Goal: Information Seeking & Learning: Learn about a topic

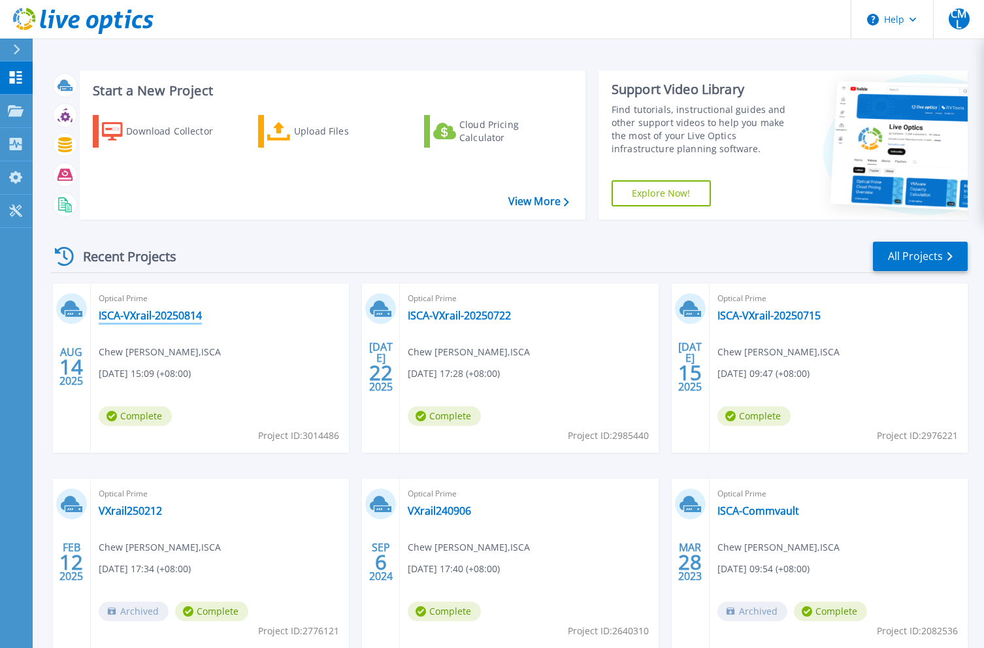
click at [135, 319] on link "ISCA-VXrail-20250814" at bounding box center [150, 315] width 103 height 13
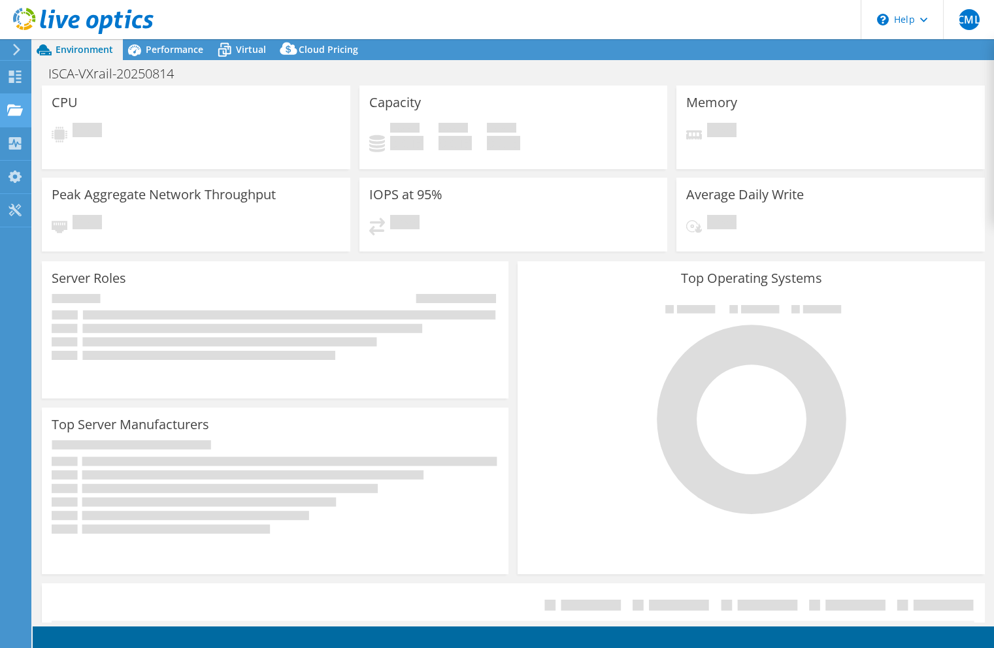
click at [11, 118] on div at bounding box center [15, 112] width 16 height 14
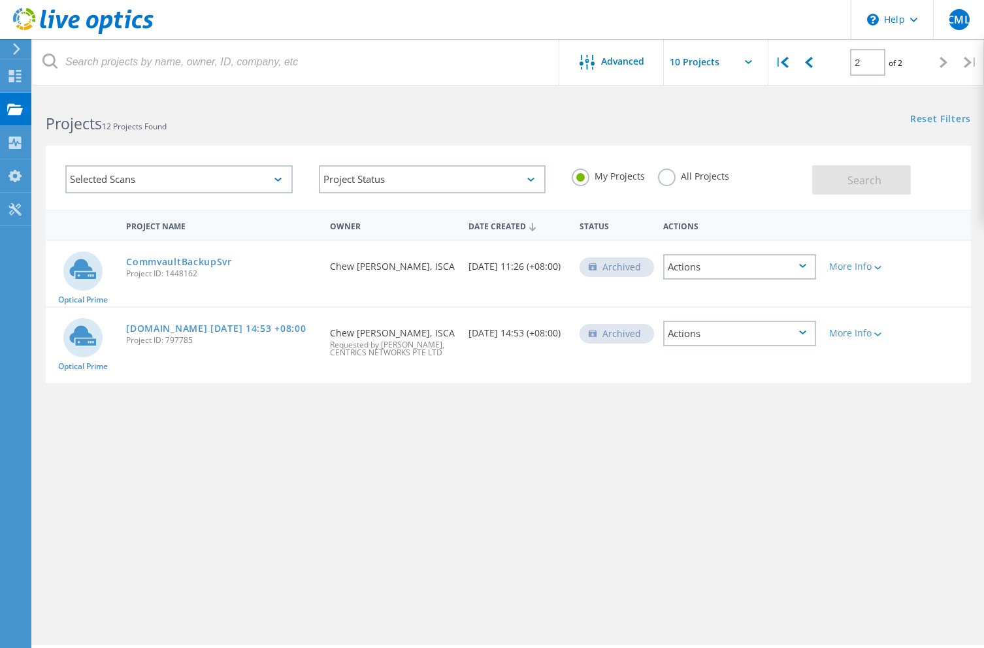
drag, startPoint x: 550, startPoint y: 528, endPoint x: 507, endPoint y: 562, distance: 54.9
click at [507, 562] on div "Project Name Owner Date Created Status Actions Optical Prime CommvaultBackupSvr…" at bounding box center [508, 386] width 951 height 353
click at [719, 69] on input "text" at bounding box center [729, 62] width 131 height 46
drag, startPoint x: 521, startPoint y: 127, endPoint x: 528, endPoint y: 141, distance: 15.8
click at [521, 133] on lo-project-search-form "Advanced | 2 of 2 | Email Address Project Name Company Date Created Project Id …" at bounding box center [508, 152] width 951 height 115
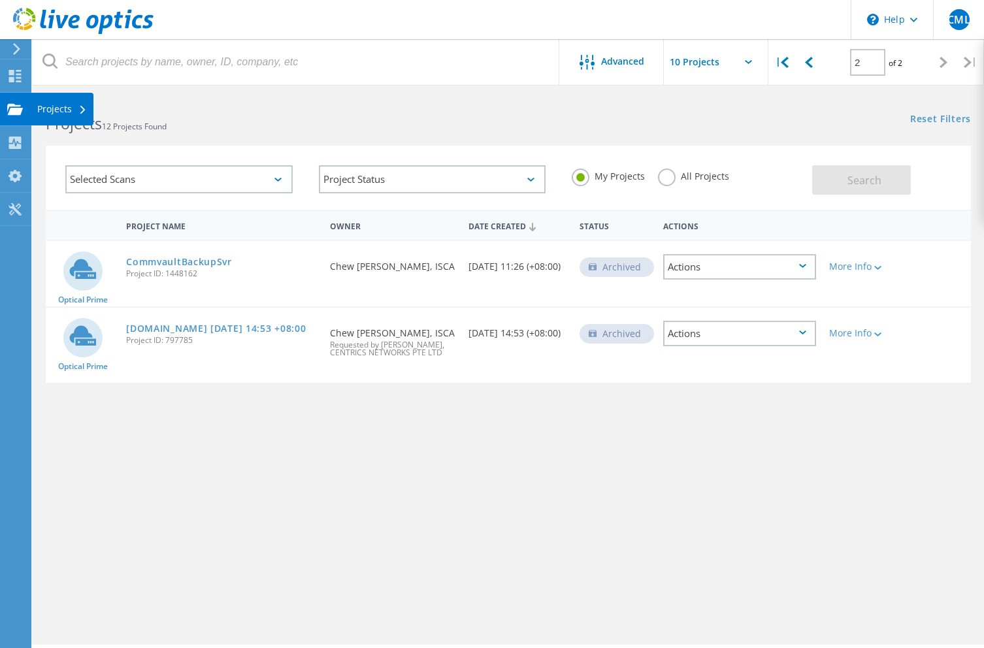
click at [54, 120] on div "Projects" at bounding box center [62, 109] width 63 height 33
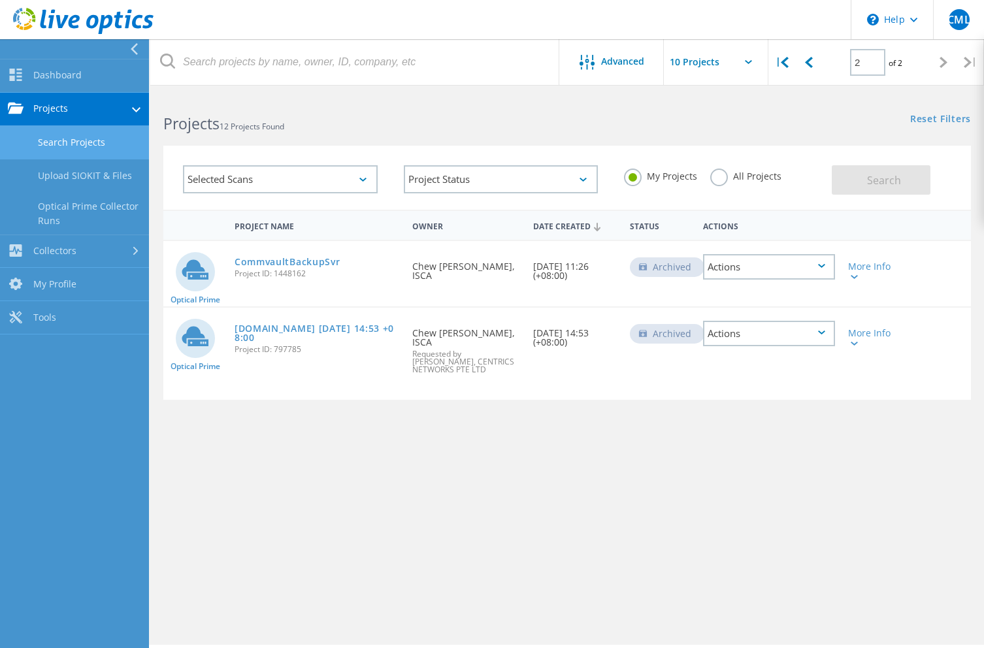
click at [97, 144] on link "Search Projects" at bounding box center [74, 142] width 149 height 33
click at [568, 501] on div "Project Name Owner Date Created Status Actions Optical Prime CommvaultBackupSvr…" at bounding box center [567, 380] width 808 height 340
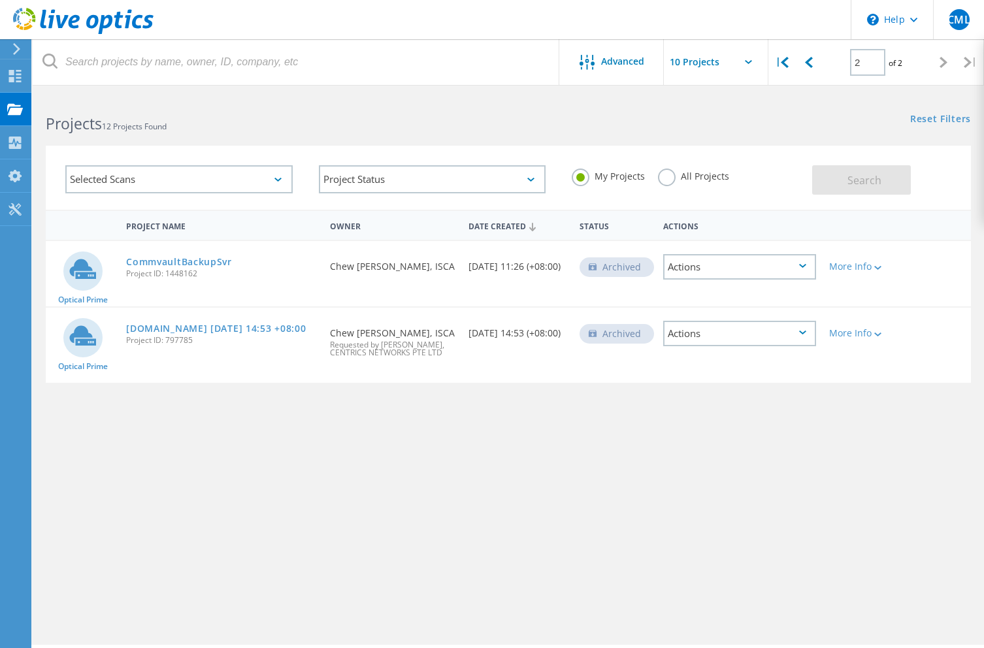
click at [696, 69] on input "text" at bounding box center [729, 62] width 131 height 46
click at [808, 62] on icon at bounding box center [809, 62] width 8 height 11
type input "1"
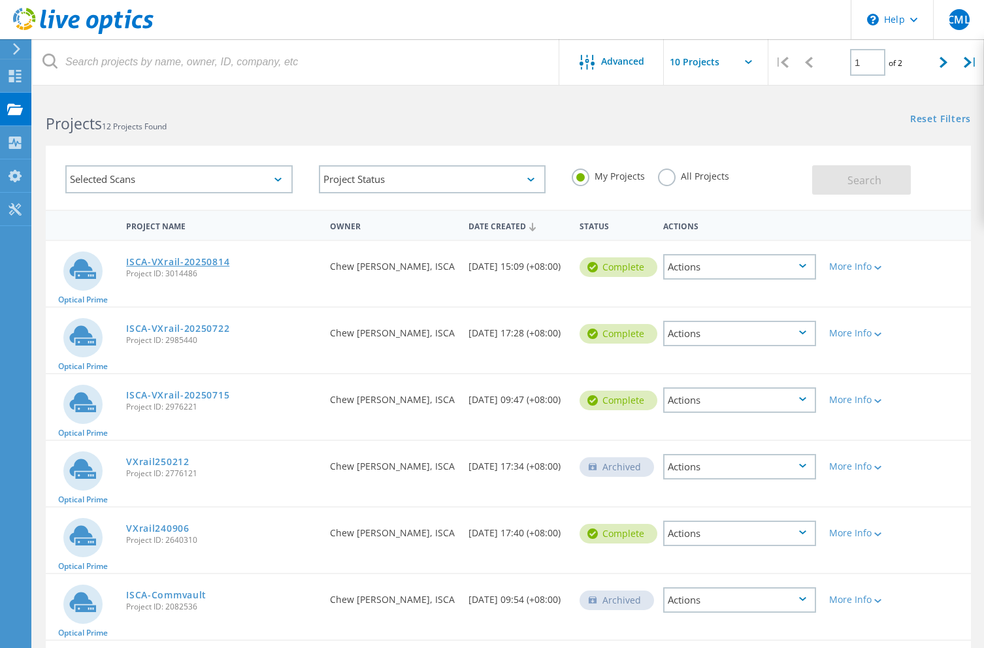
click at [167, 265] on link "ISCA-VXrail-20250814" at bounding box center [177, 261] width 103 height 9
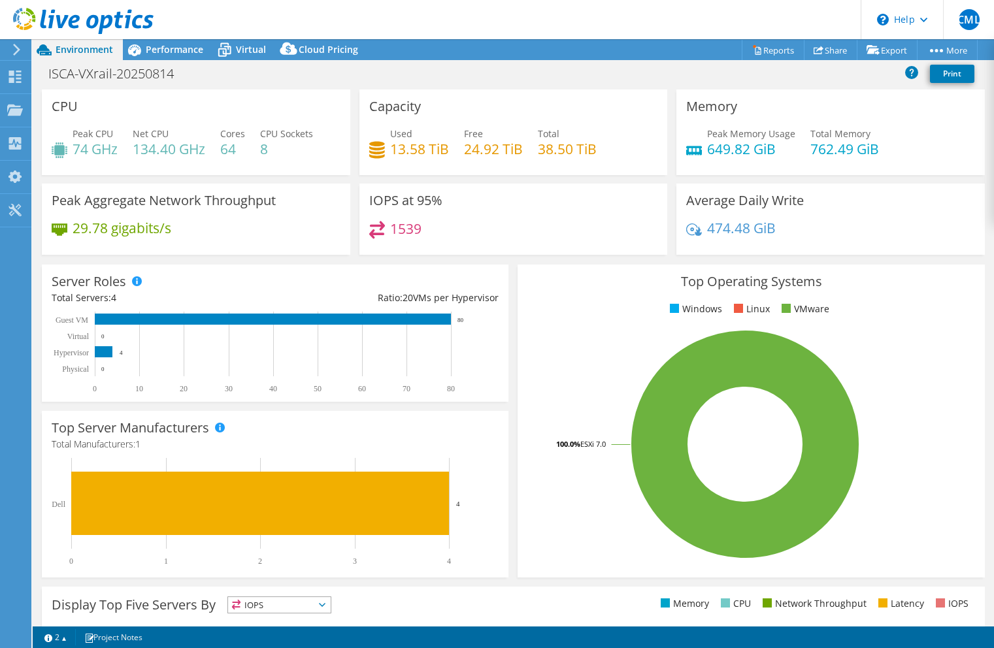
click at [254, 243] on div "29.78 gigabits/s" at bounding box center [196, 234] width 289 height 27
drag, startPoint x: 254, startPoint y: 243, endPoint x: 244, endPoint y: 250, distance: 12.3
click at [244, 250] on div "Peak Aggregate Network Throughput 29.78 gigabits/s" at bounding box center [196, 219] width 308 height 71
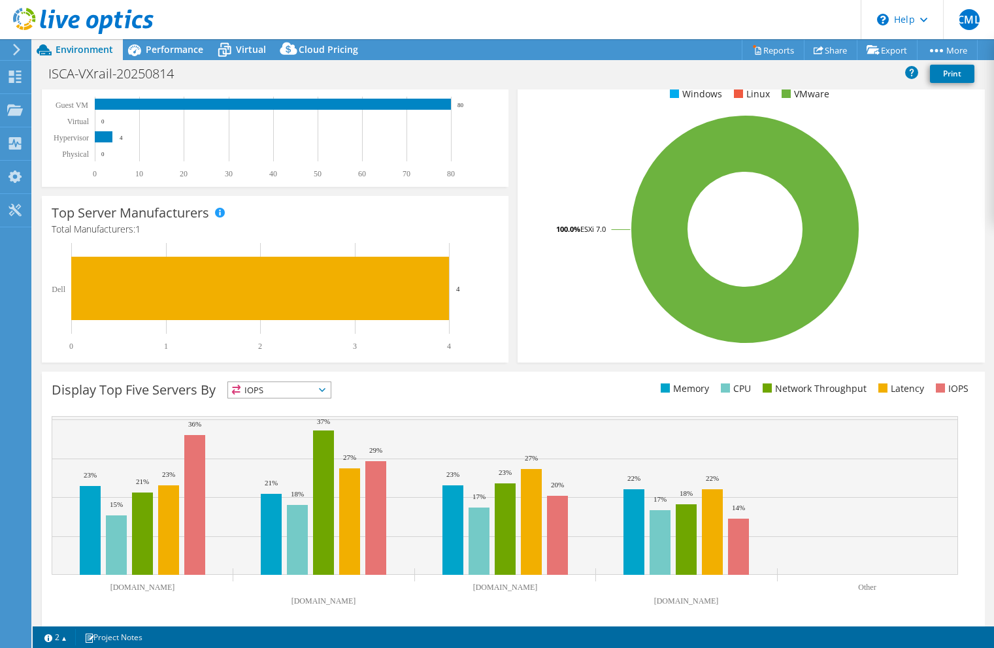
scroll to position [224, 0]
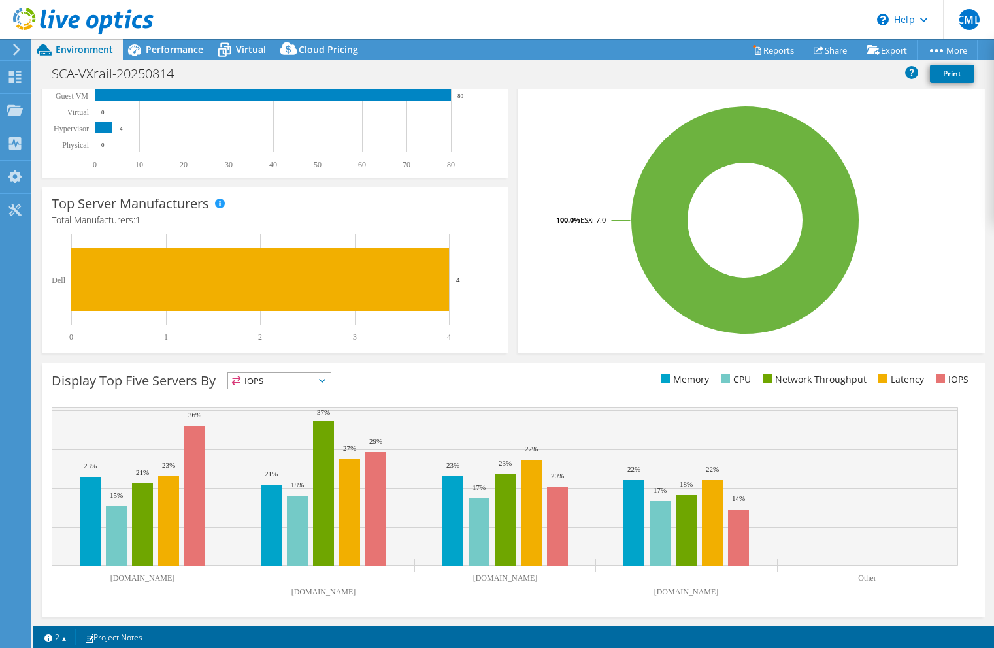
click at [301, 385] on span "IOPS" at bounding box center [279, 381] width 103 height 16
click at [286, 436] on li "CPU" at bounding box center [279, 434] width 103 height 18
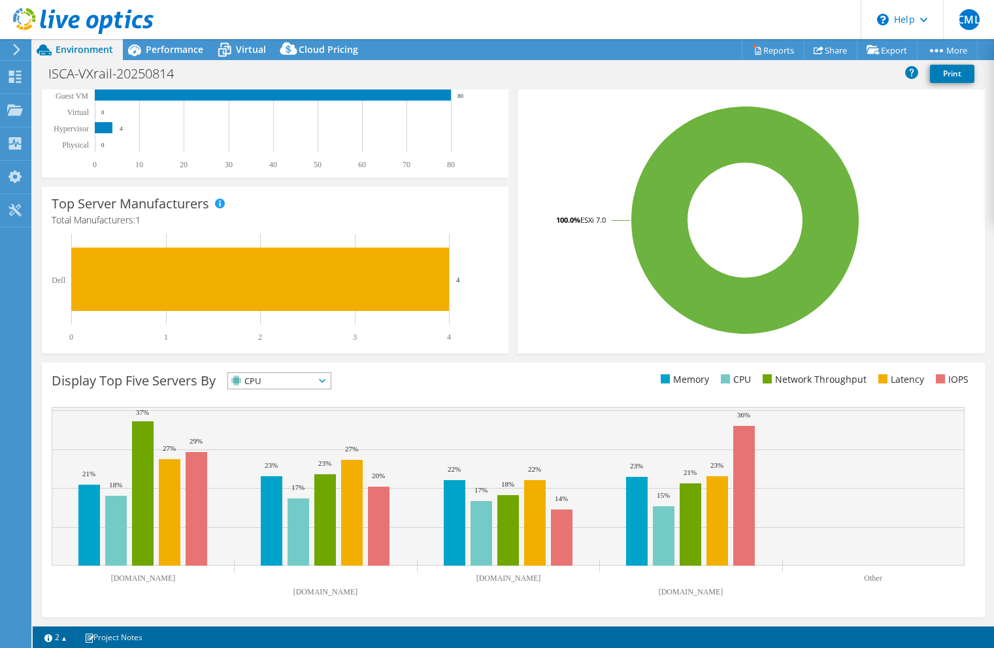
click at [587, 370] on div "Display Top Five Servers By CPU IOPS" at bounding box center [513, 490] width 943 height 255
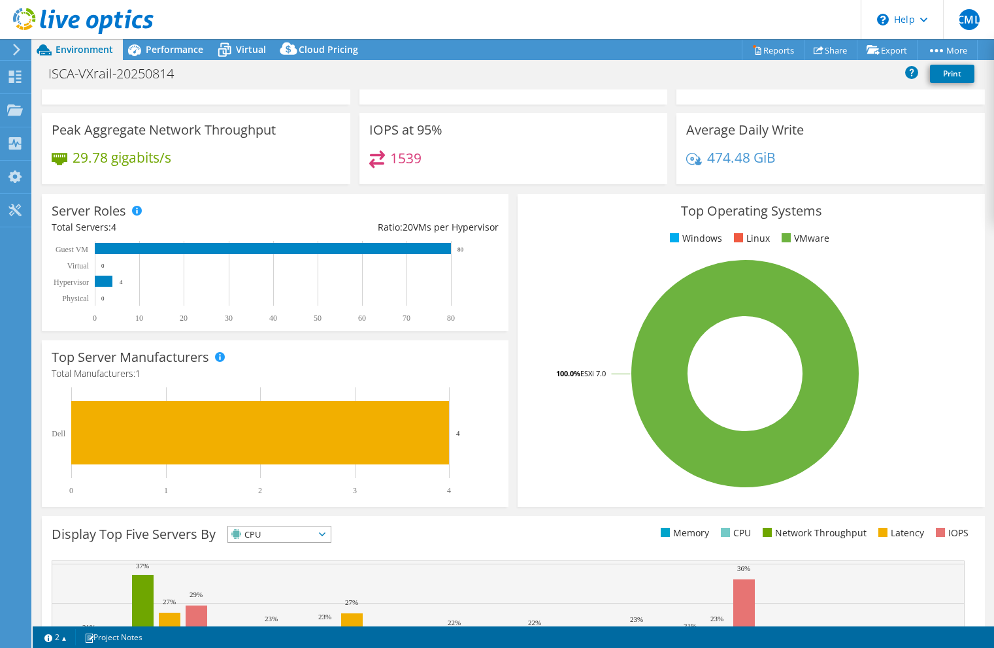
scroll to position [0, 0]
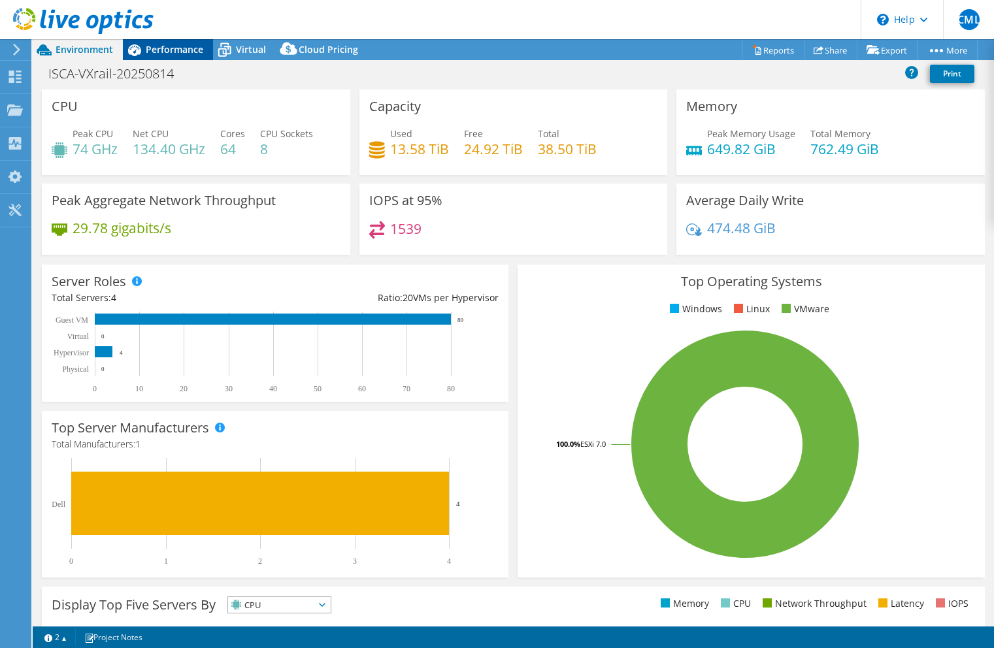
click at [184, 50] on span "Performance" at bounding box center [174, 49] width 57 height 12
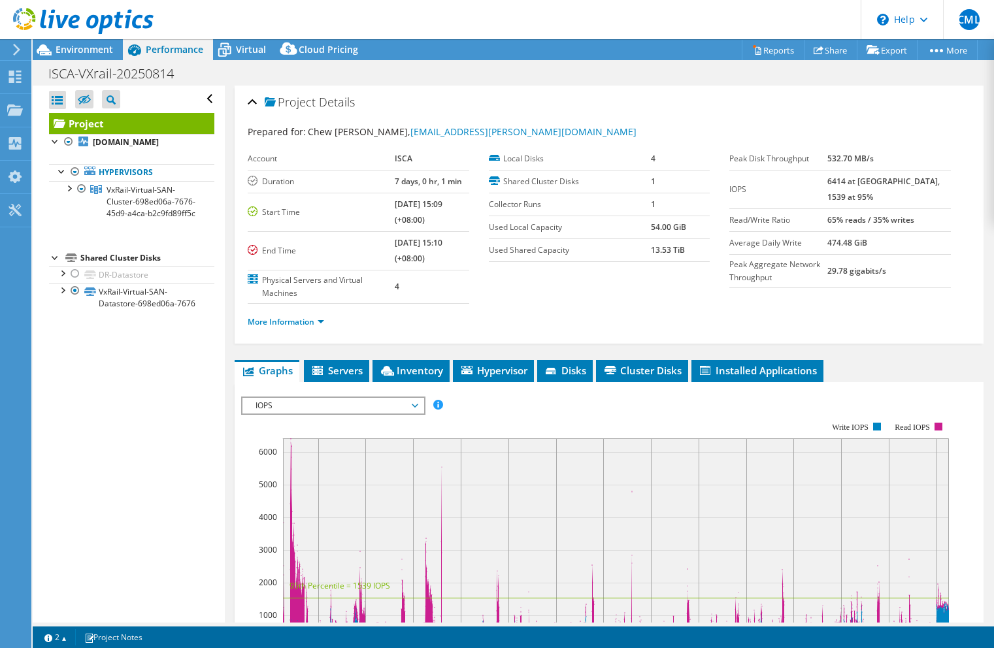
click at [286, 404] on span "IOPS" at bounding box center [333, 406] width 168 height 16
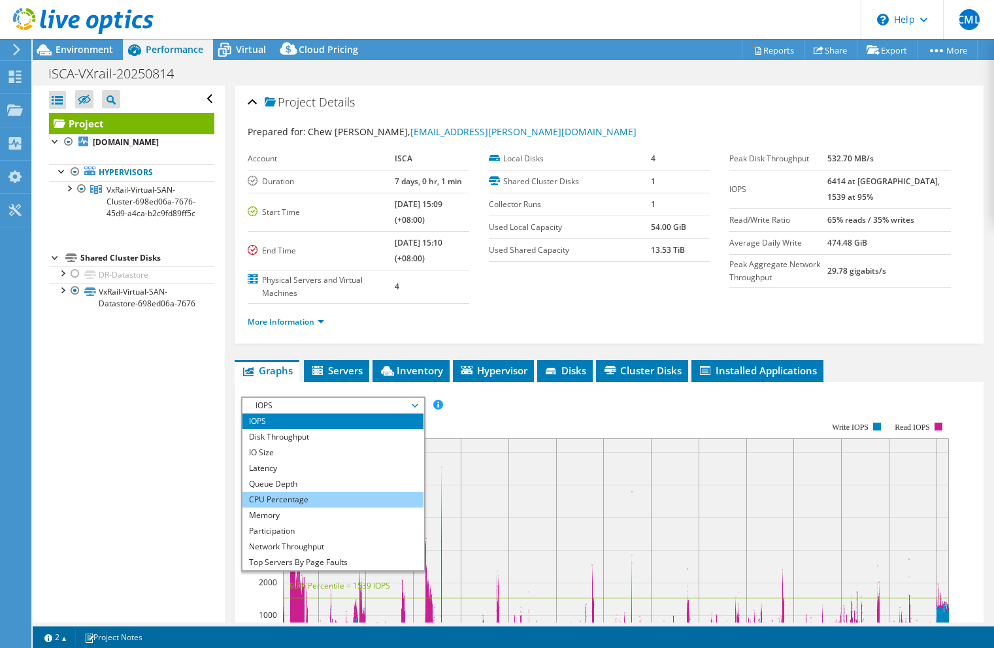
click at [407, 501] on li "CPU Percentage" at bounding box center [332, 500] width 181 height 16
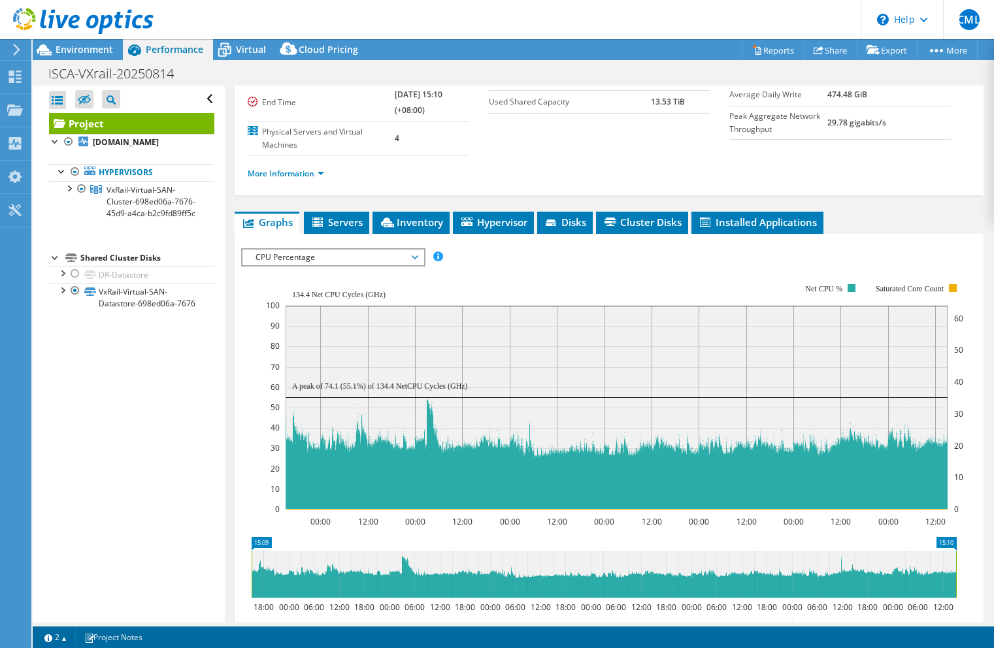
scroll to position [59, 0]
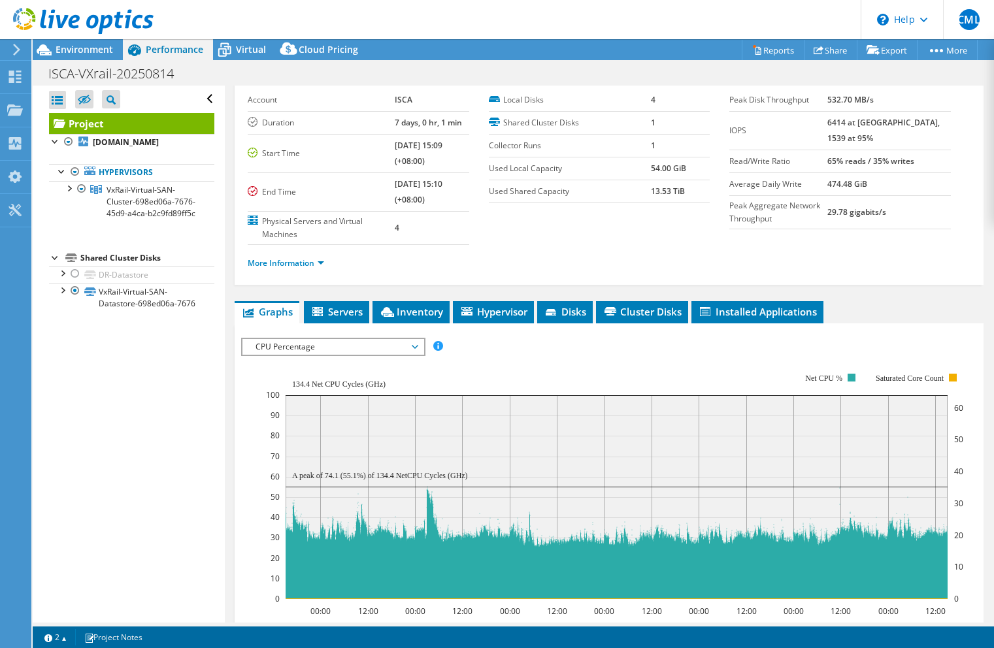
click at [402, 350] on span "CPU Percentage" at bounding box center [333, 347] width 168 height 16
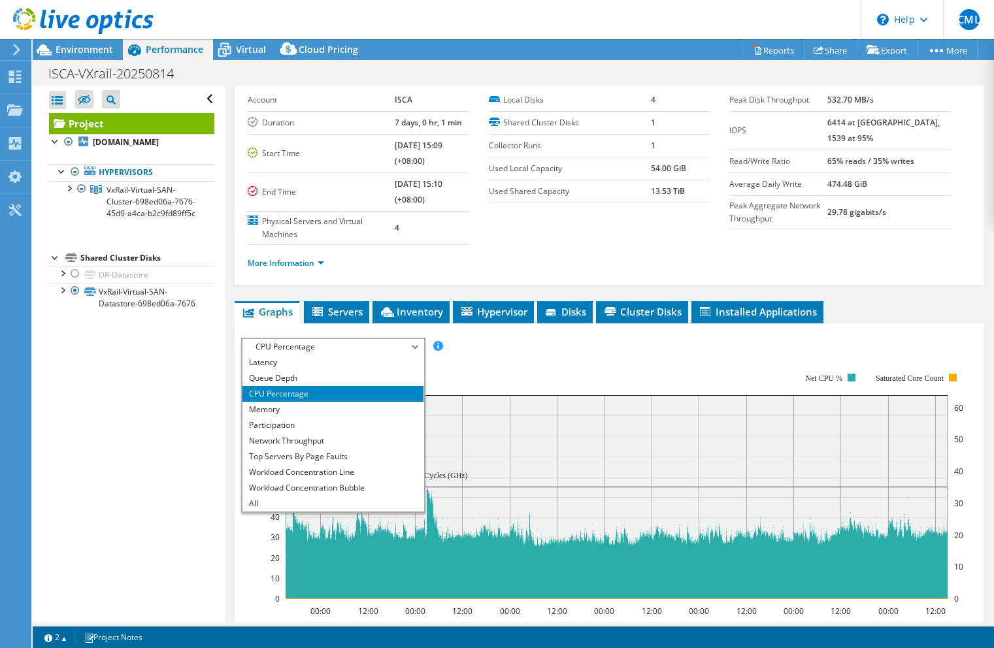
scroll to position [0, 0]
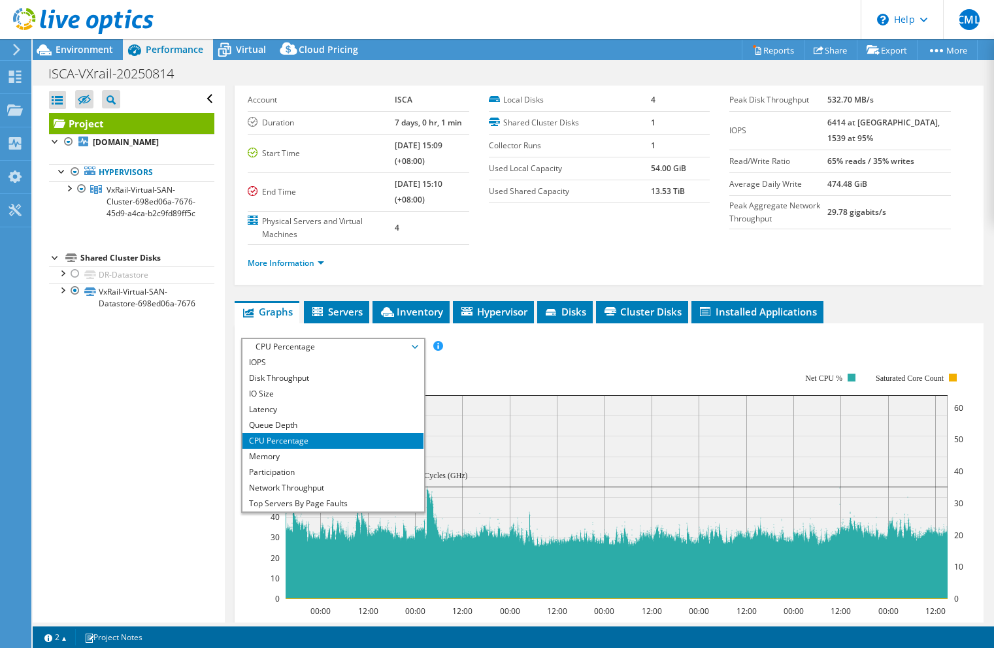
click at [513, 376] on rect at bounding box center [614, 485] width 697 height 261
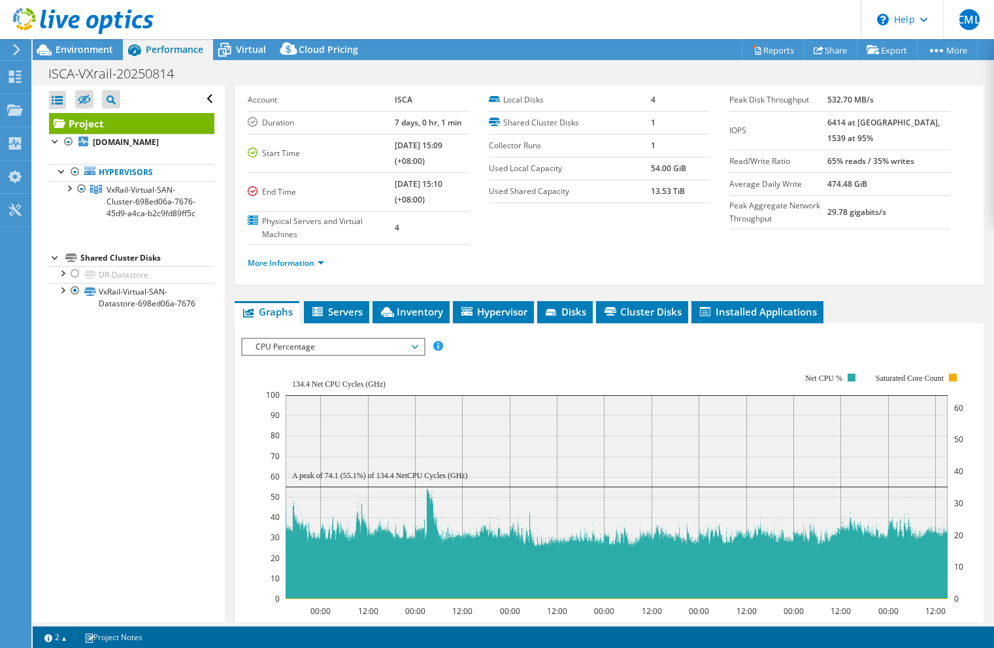
click at [584, 370] on rect at bounding box center [614, 485] width 697 height 261
drag, startPoint x: 584, startPoint y: 370, endPoint x: 561, endPoint y: 372, distance: 23.0
click at [561, 372] on rect at bounding box center [614, 485] width 697 height 261
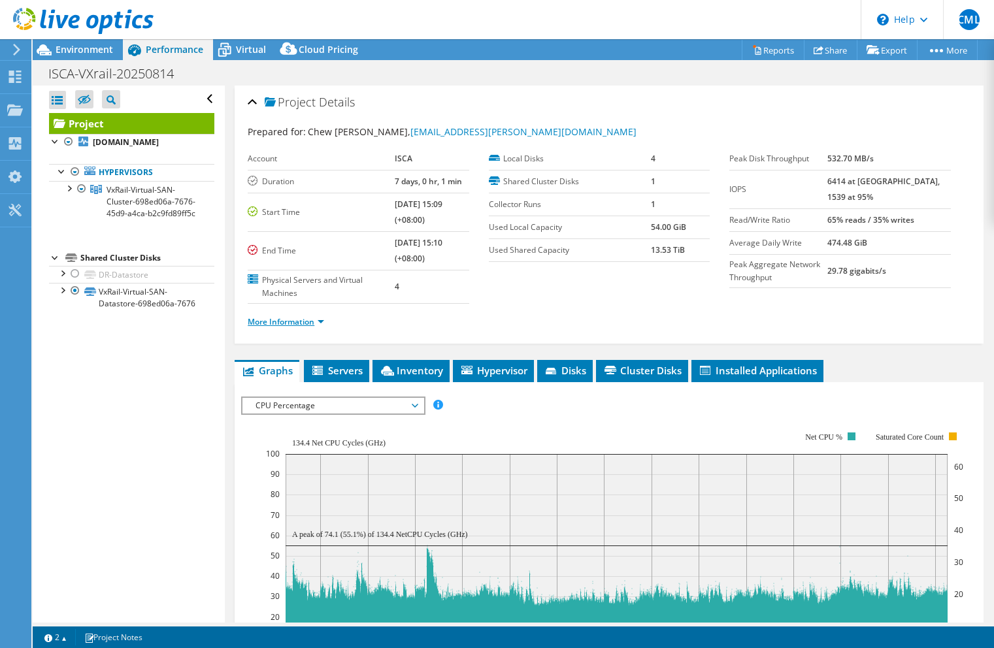
click at [319, 316] on link "More Information" at bounding box center [286, 321] width 76 height 11
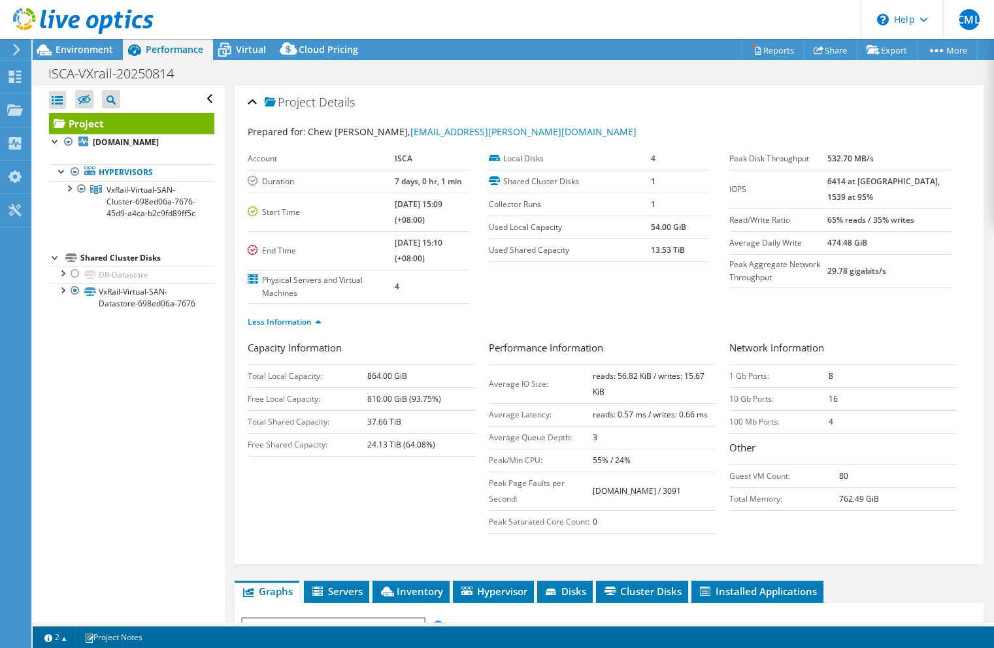
click at [662, 485] on b "[DOMAIN_NAME] / 3091" at bounding box center [637, 490] width 88 height 11
click at [416, 502] on div "Capacity Information Total Local Capacity: 864.00 GiB Free Local Capacity: 810.…" at bounding box center [609, 440] width 723 height 200
click at [414, 502] on div "Capacity Information Total Local Capacity: 864.00 GiB Free Local Capacity: 810.…" at bounding box center [609, 440] width 723 height 200
drag, startPoint x: 404, startPoint y: 506, endPoint x: 384, endPoint y: 524, distance: 27.8
click at [384, 524] on div "Capacity Information Total Local Capacity: 864.00 GiB Free Local Capacity: 810.…" at bounding box center [609, 440] width 723 height 200
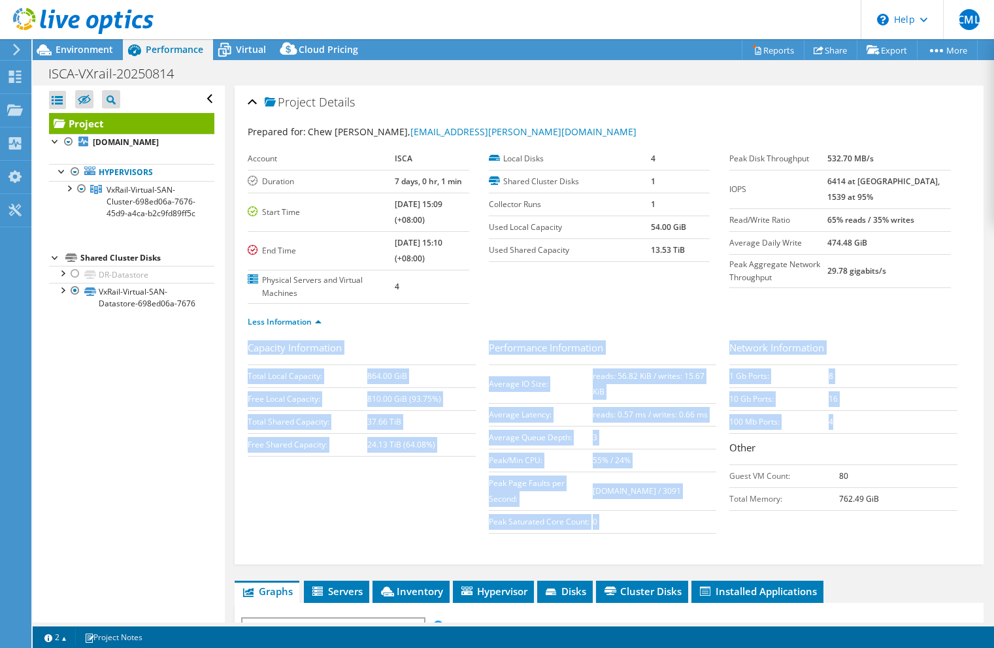
drag, startPoint x: 848, startPoint y: 424, endPoint x: 237, endPoint y: 362, distance: 614.0
click at [237, 362] on div "Project Details Prepared for: Chew [PERSON_NAME], [EMAIL_ADDRESS][PERSON_NAME][…" at bounding box center [609, 325] width 749 height 479
click at [371, 439] on b "24.13 TiB (64.08%)" at bounding box center [401, 444] width 68 height 11
drag, startPoint x: 882, startPoint y: 507, endPoint x: 246, endPoint y: 344, distance: 656.8
click at [246, 344] on div "Project Details Prepared for: Chew [PERSON_NAME], [EMAIL_ADDRESS][PERSON_NAME][…" at bounding box center [609, 325] width 749 height 479
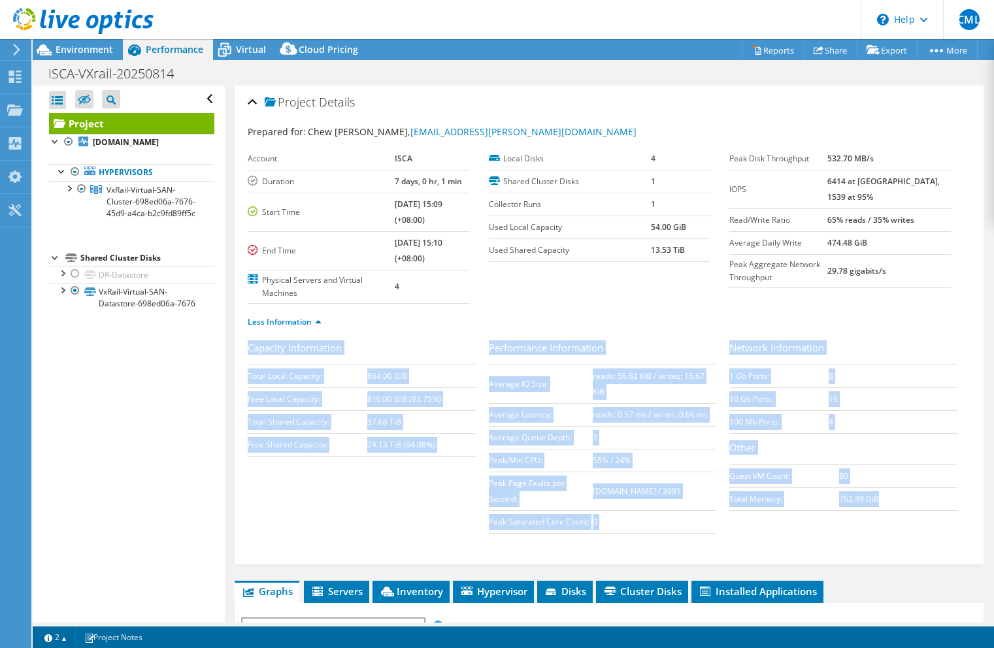
click at [694, 526] on td "0" at bounding box center [654, 521] width 123 height 23
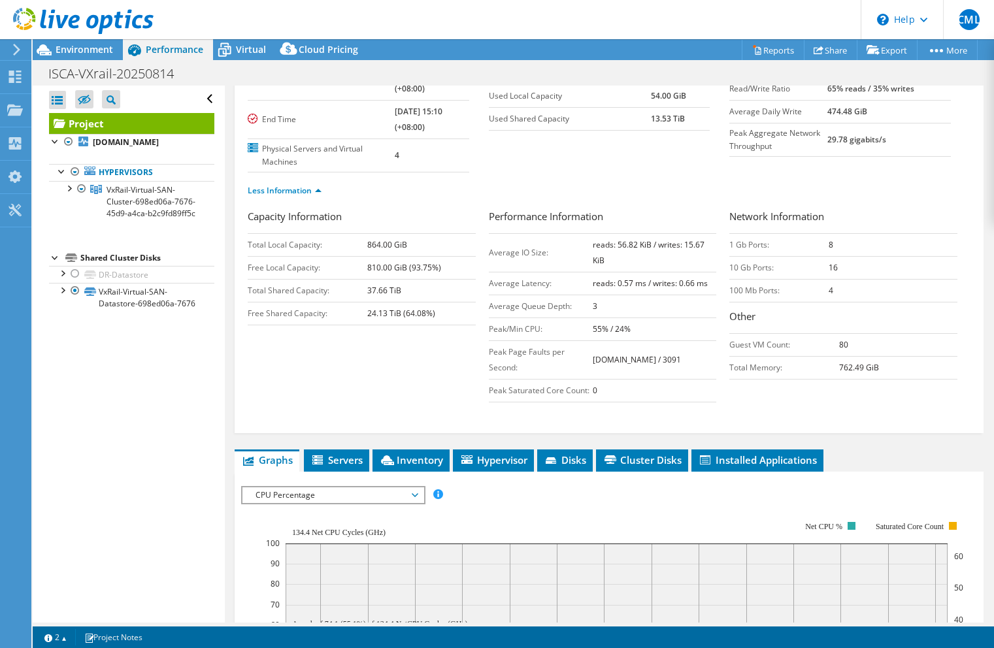
scroll to position [131, 0]
click at [62, 177] on div at bounding box center [62, 170] width 13 height 13
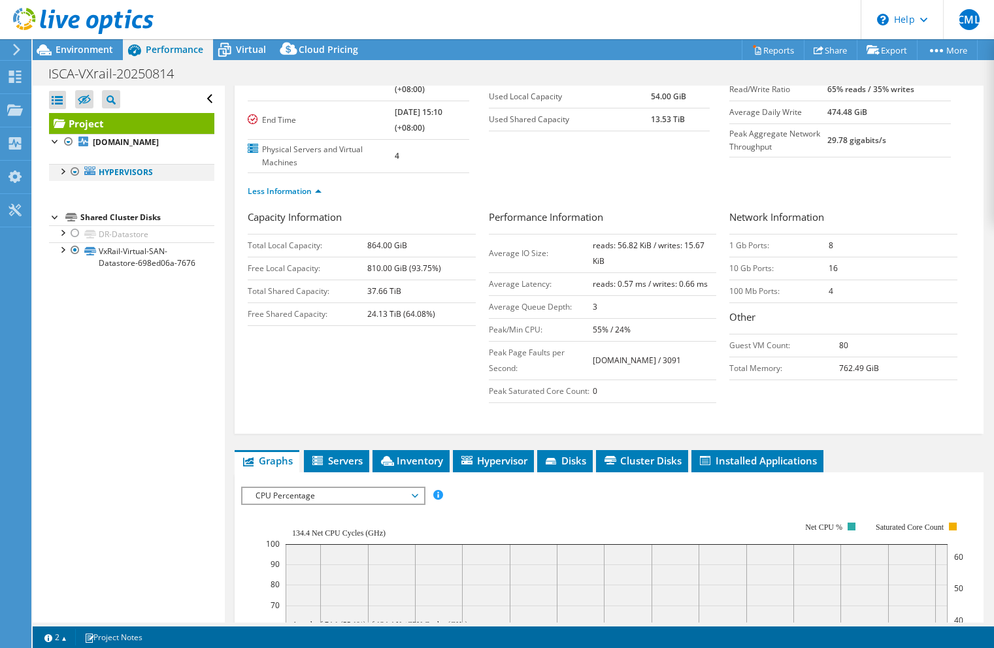
click at [62, 177] on div at bounding box center [62, 170] width 13 height 13
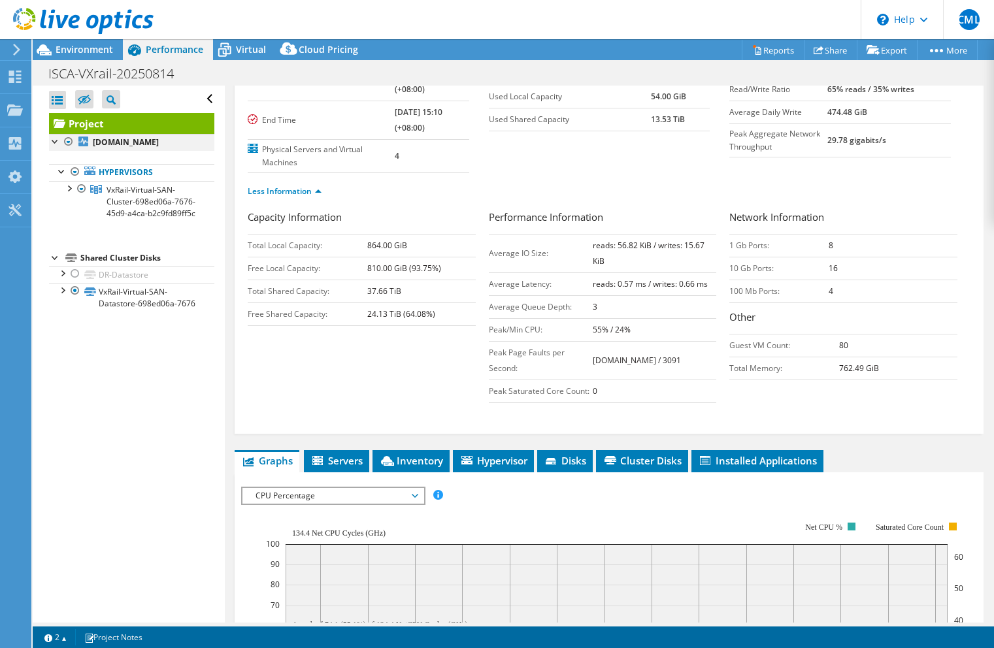
click at [56, 145] on div at bounding box center [55, 140] width 13 height 13
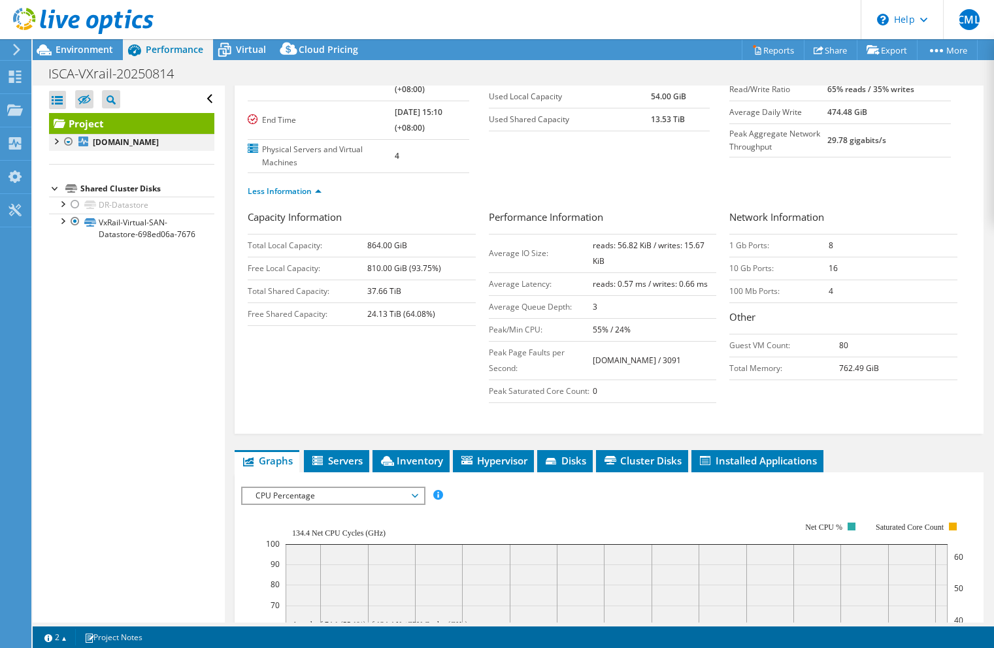
click at [56, 145] on div at bounding box center [55, 140] width 13 height 13
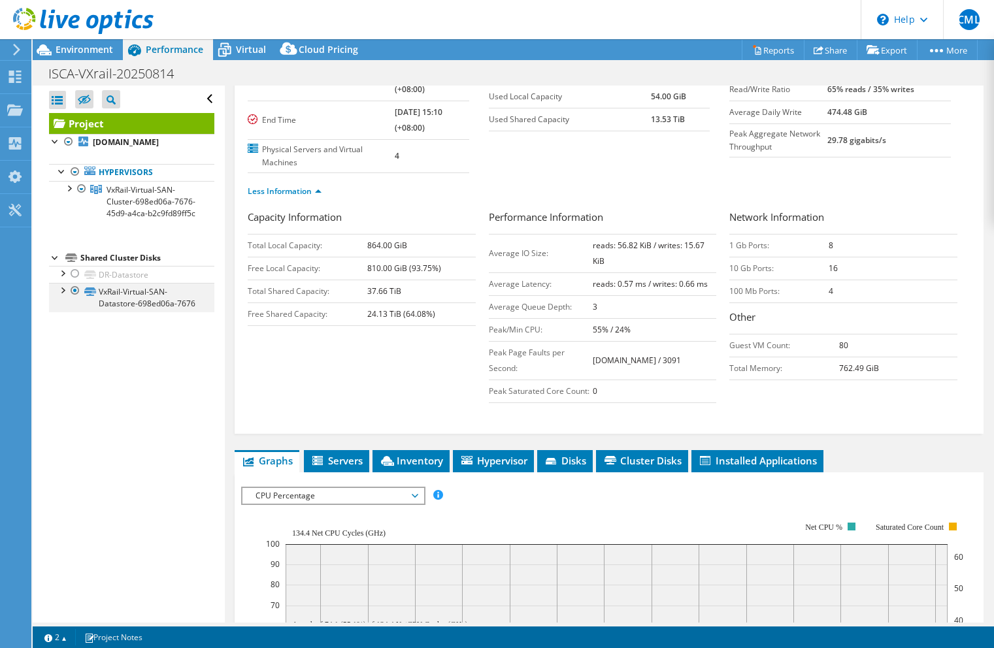
click at [63, 296] on div at bounding box center [62, 289] width 13 height 13
click at [65, 279] on div at bounding box center [62, 272] width 13 height 13
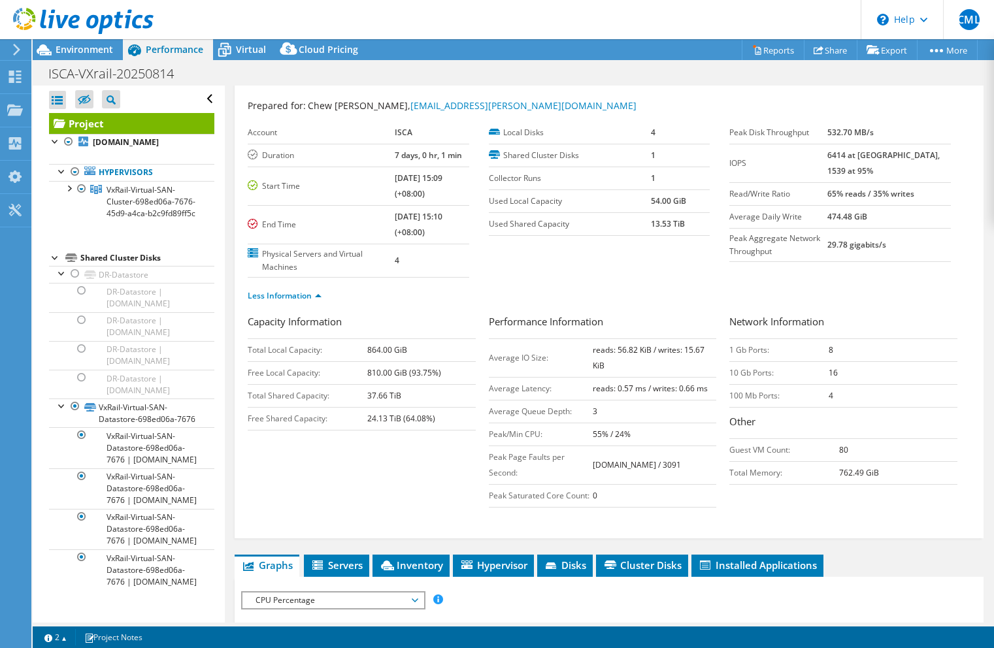
scroll to position [0, 0]
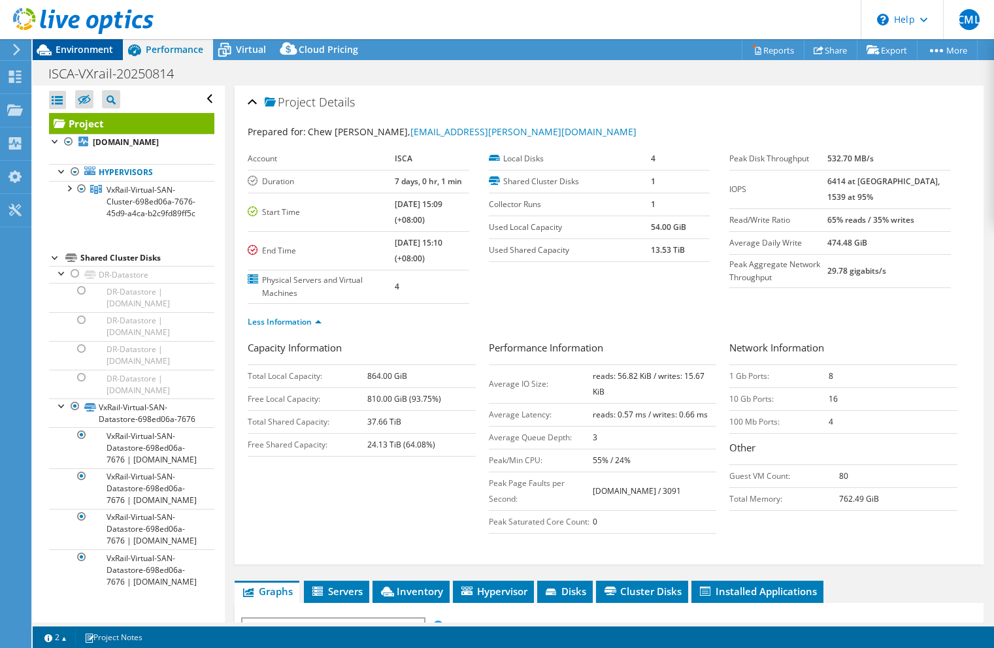
click at [84, 55] on span "Environment" at bounding box center [84, 49] width 57 height 12
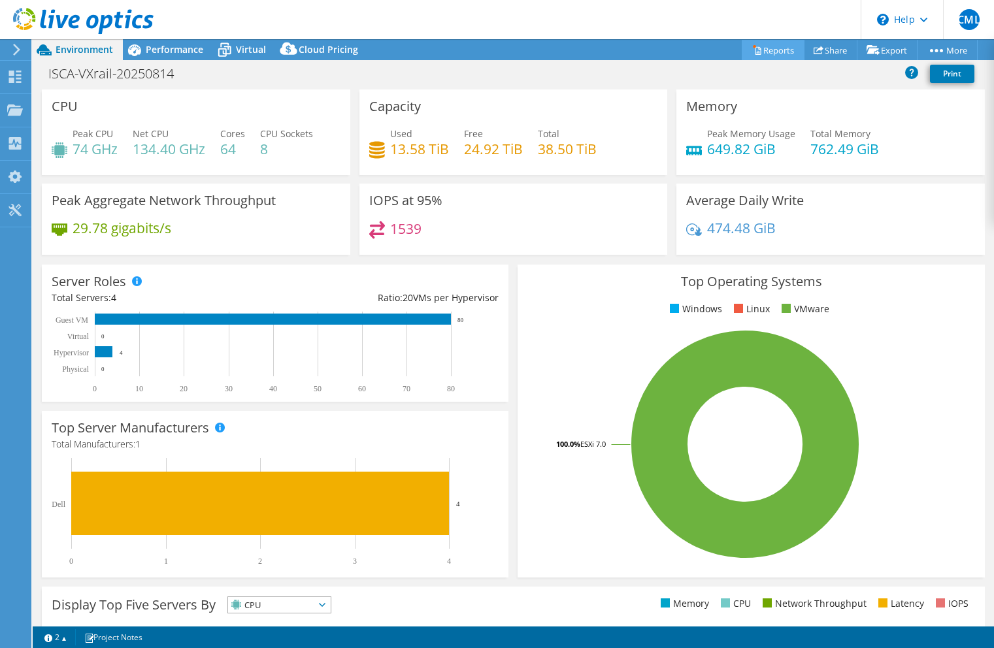
click at [760, 52] on link "Reports" at bounding box center [773, 50] width 63 height 20
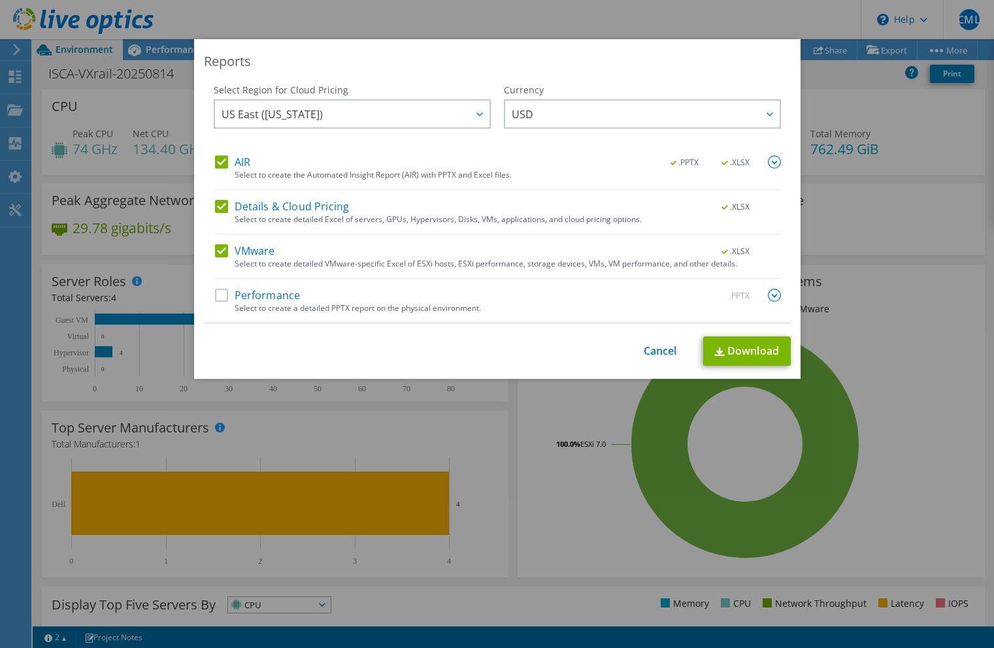
click at [642, 342] on div "This process may take a while, please wait... Cancel Download" at bounding box center [497, 350] width 587 height 29
click at [644, 353] on link "Cancel" at bounding box center [660, 351] width 33 height 12
